Goal: Information Seeking & Learning: Learn about a topic

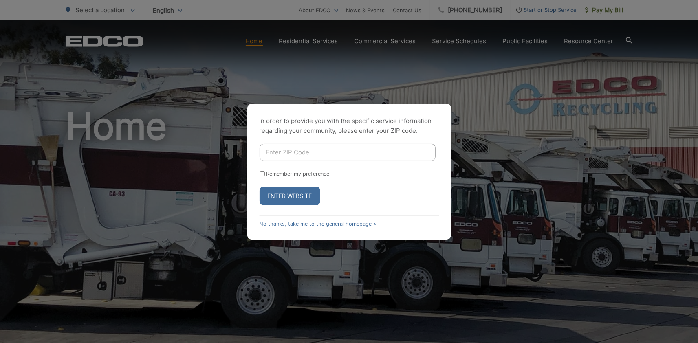
click at [282, 194] on button "Enter Website" at bounding box center [290, 196] width 61 height 19
click at [305, 222] on link "No thanks, take me to the general homepage >" at bounding box center [318, 224] width 117 height 6
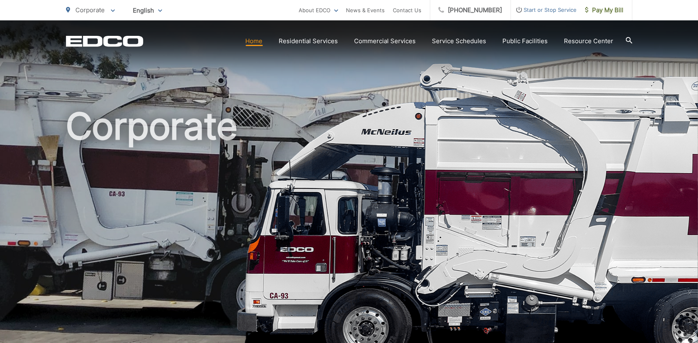
click at [628, 37] on div at bounding box center [629, 40] width 7 height 15
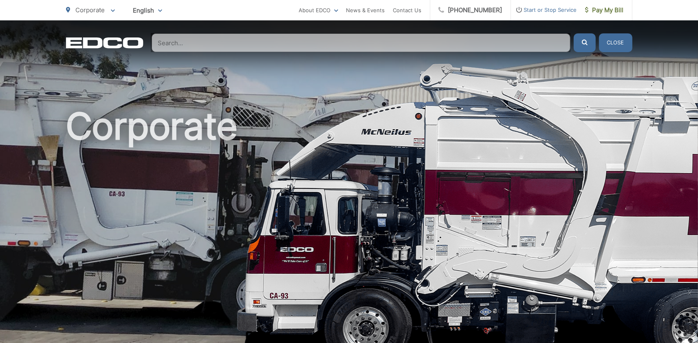
click at [375, 48] on input "Search" at bounding box center [361, 42] width 419 height 19
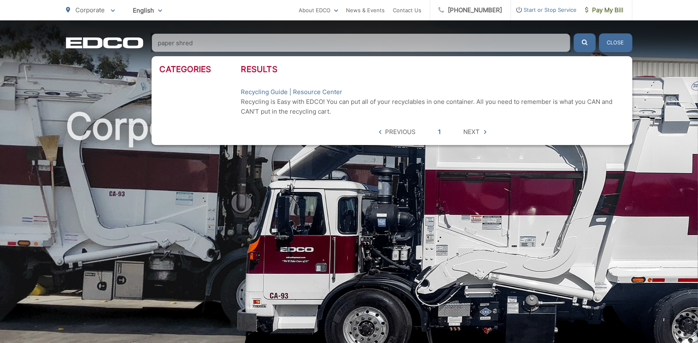
type input "paper shred"
click at [574, 33] on button "submit" at bounding box center [585, 42] width 22 height 19
click at [370, 7] on link "News & Events" at bounding box center [366, 10] width 39 height 10
